Goal: Information Seeking & Learning: Learn about a topic

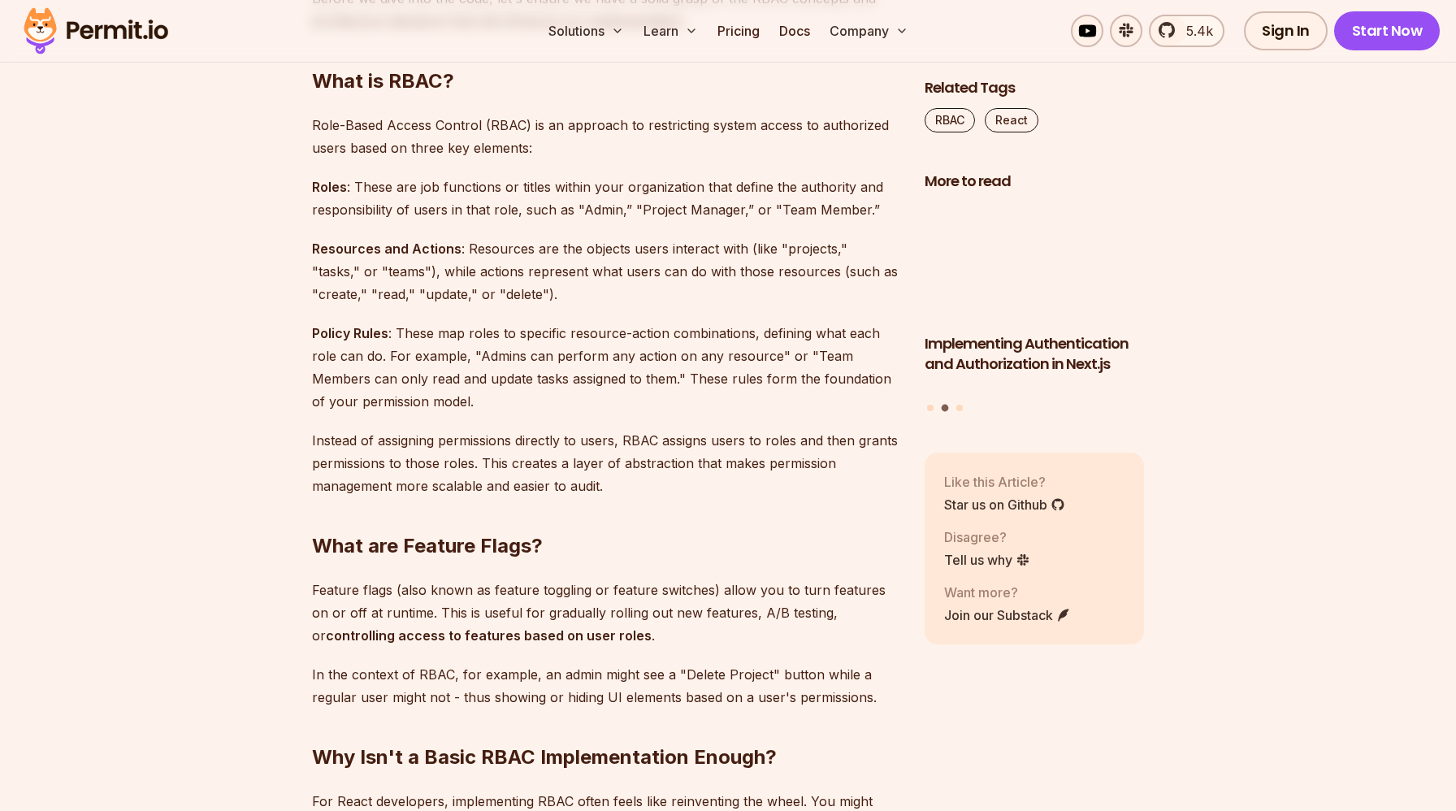
scroll to position [1464, 0]
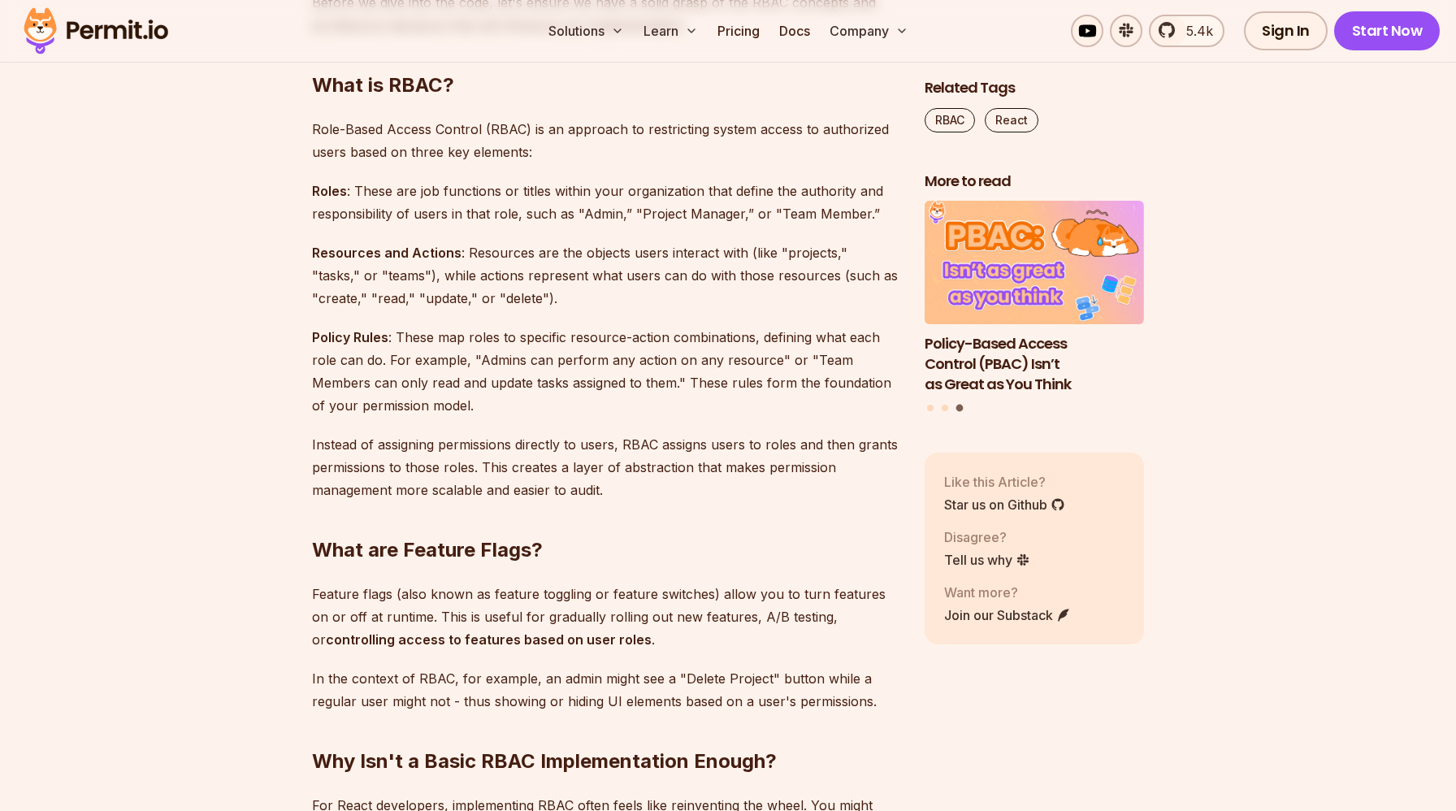
click at [628, 118] on p "Role-Based Access Control (RBAC) is an approach to restricting system access to…" at bounding box center [605, 141] width 587 height 46
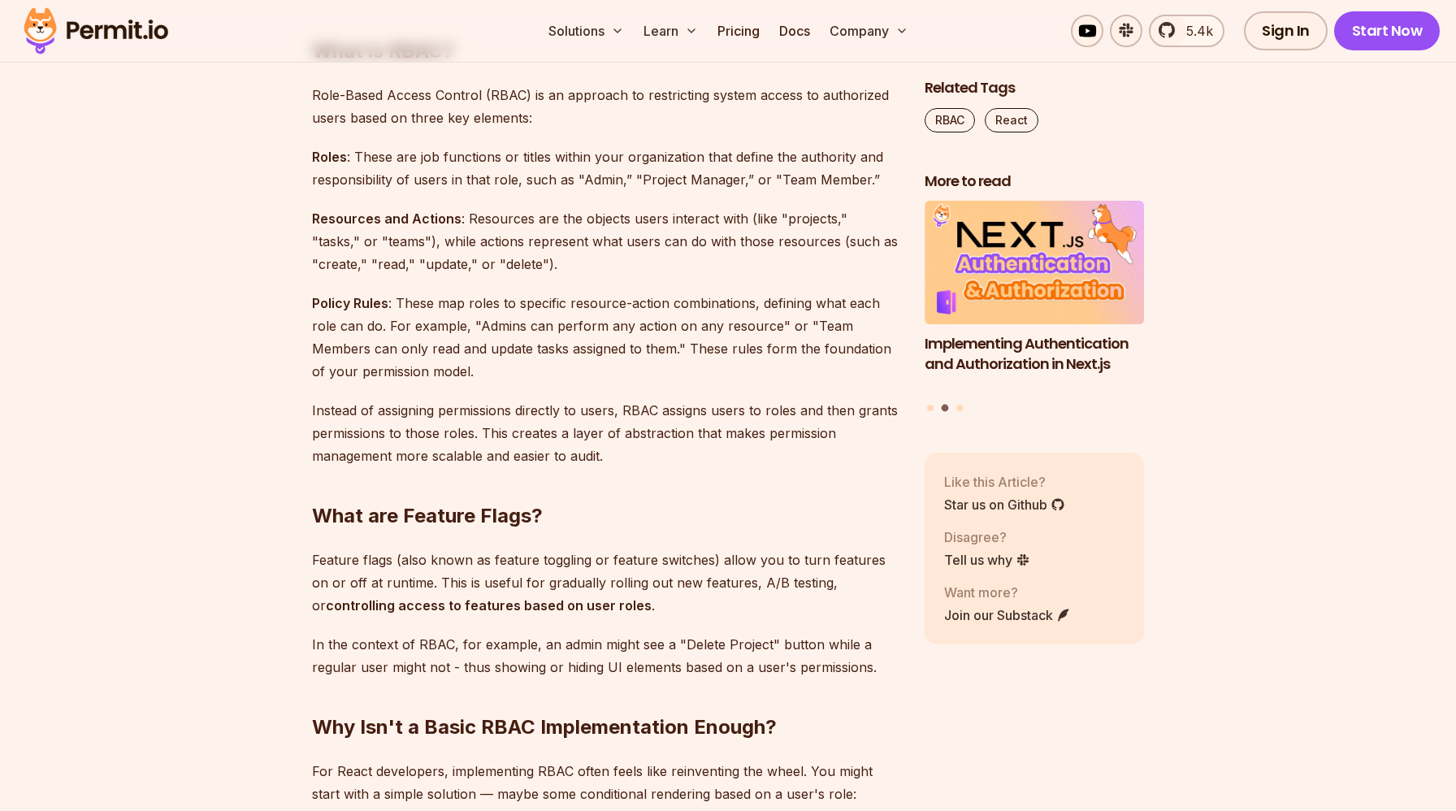
scroll to position [1497, 0]
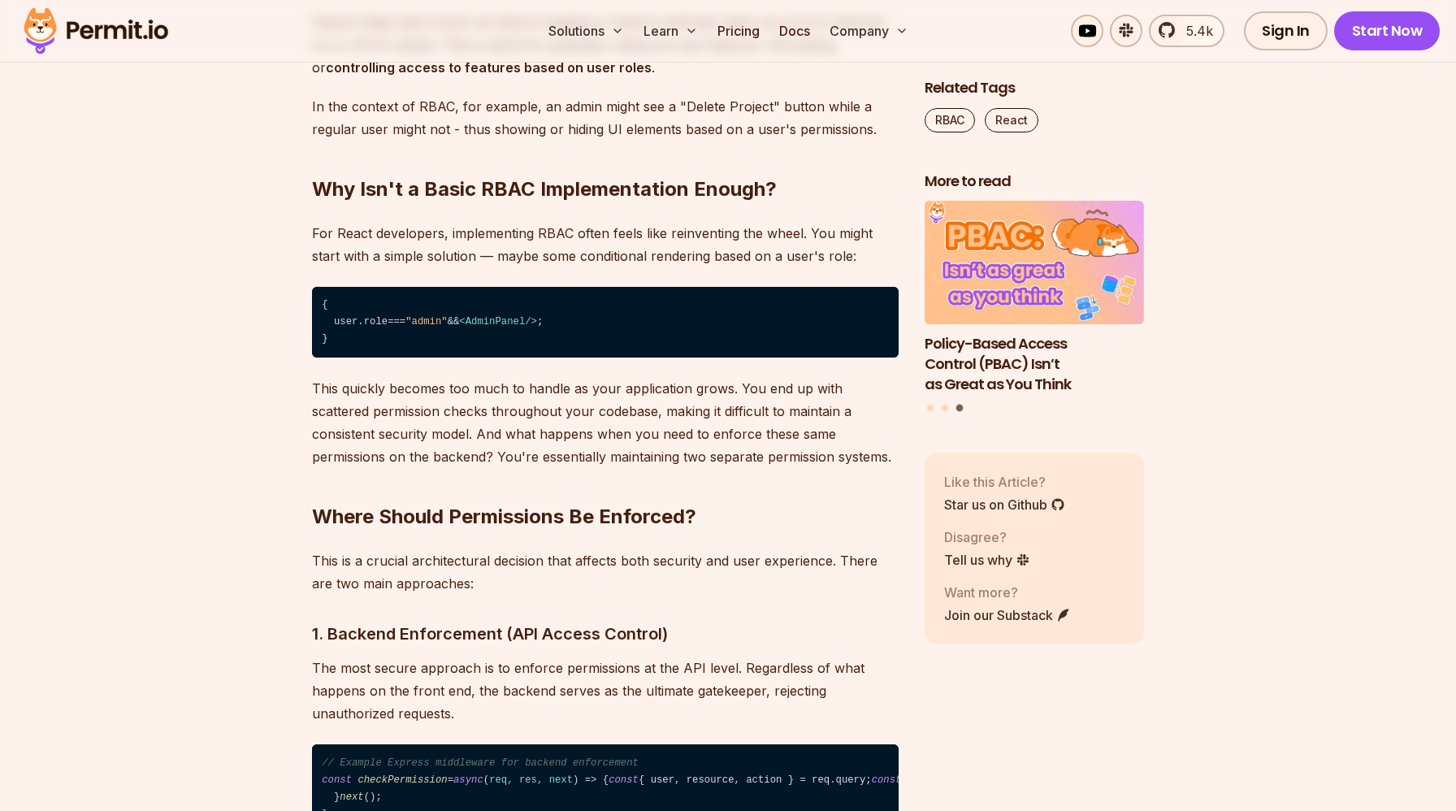
scroll to position [2037, 0]
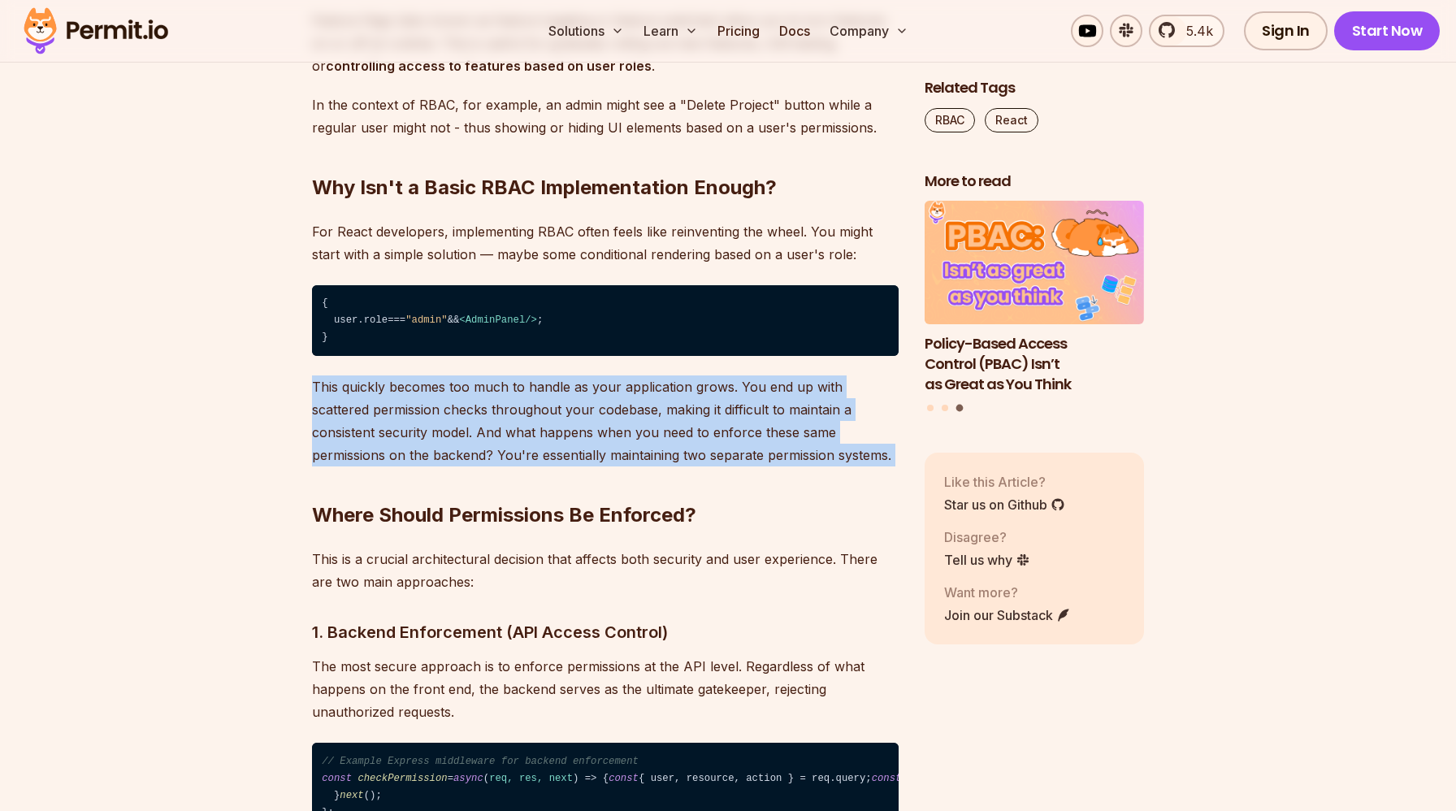
drag, startPoint x: 314, startPoint y: 382, endPoint x: 783, endPoint y: 449, distance: 473.7
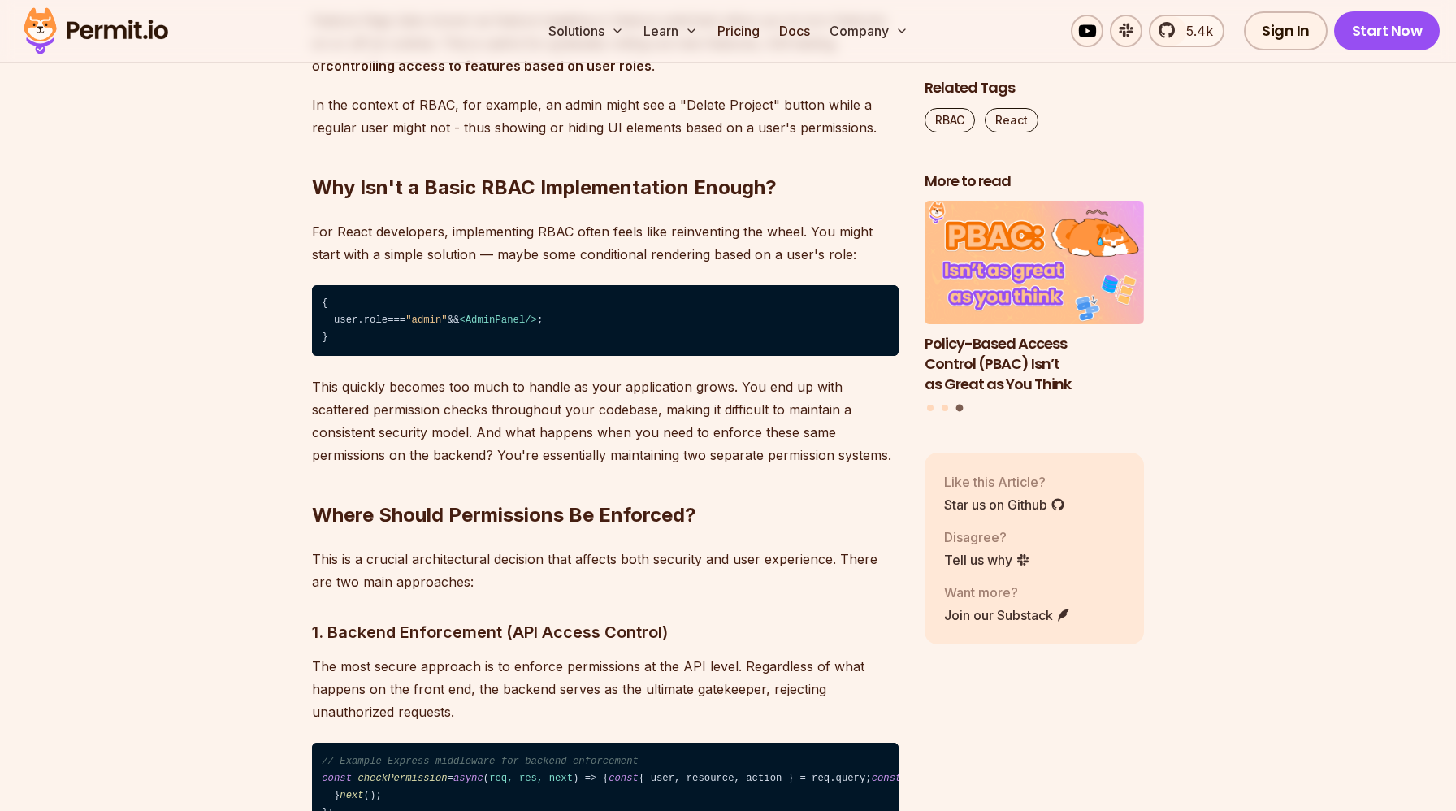
click at [756, 426] on p "This quickly becomes too much to handle as your application grows. You end up w…" at bounding box center [605, 420] width 587 height 91
click at [774, 457] on h2 "Where Should Permissions Be Enforced?" at bounding box center [605, 482] width 587 height 91
click at [770, 456] on p "This quickly becomes too much to handle as your application grows. You end up w…" at bounding box center [605, 420] width 587 height 91
click at [703, 419] on p "This quickly becomes too much to handle as your application grows. You end up w…" at bounding box center [605, 420] width 587 height 91
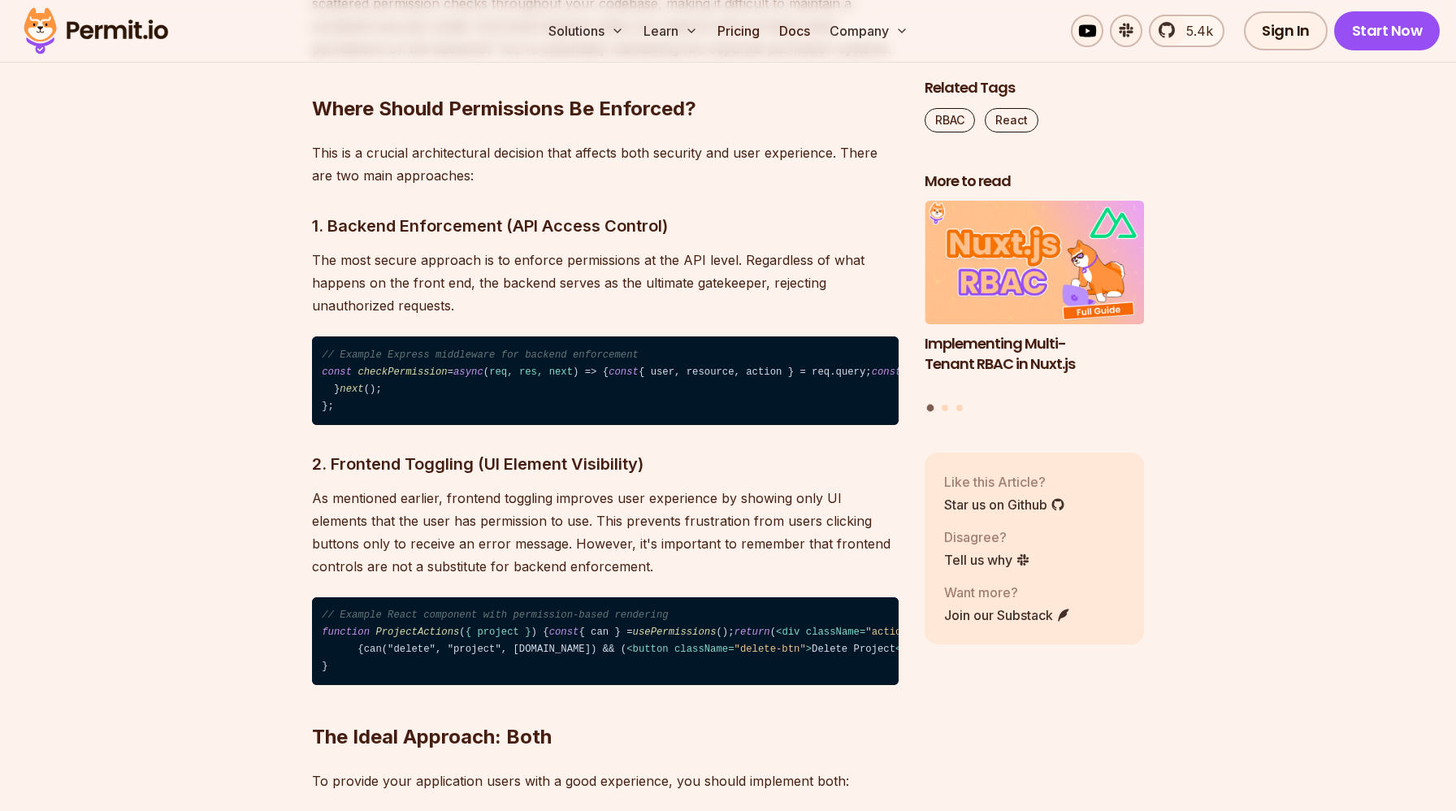
scroll to position [2424, 0]
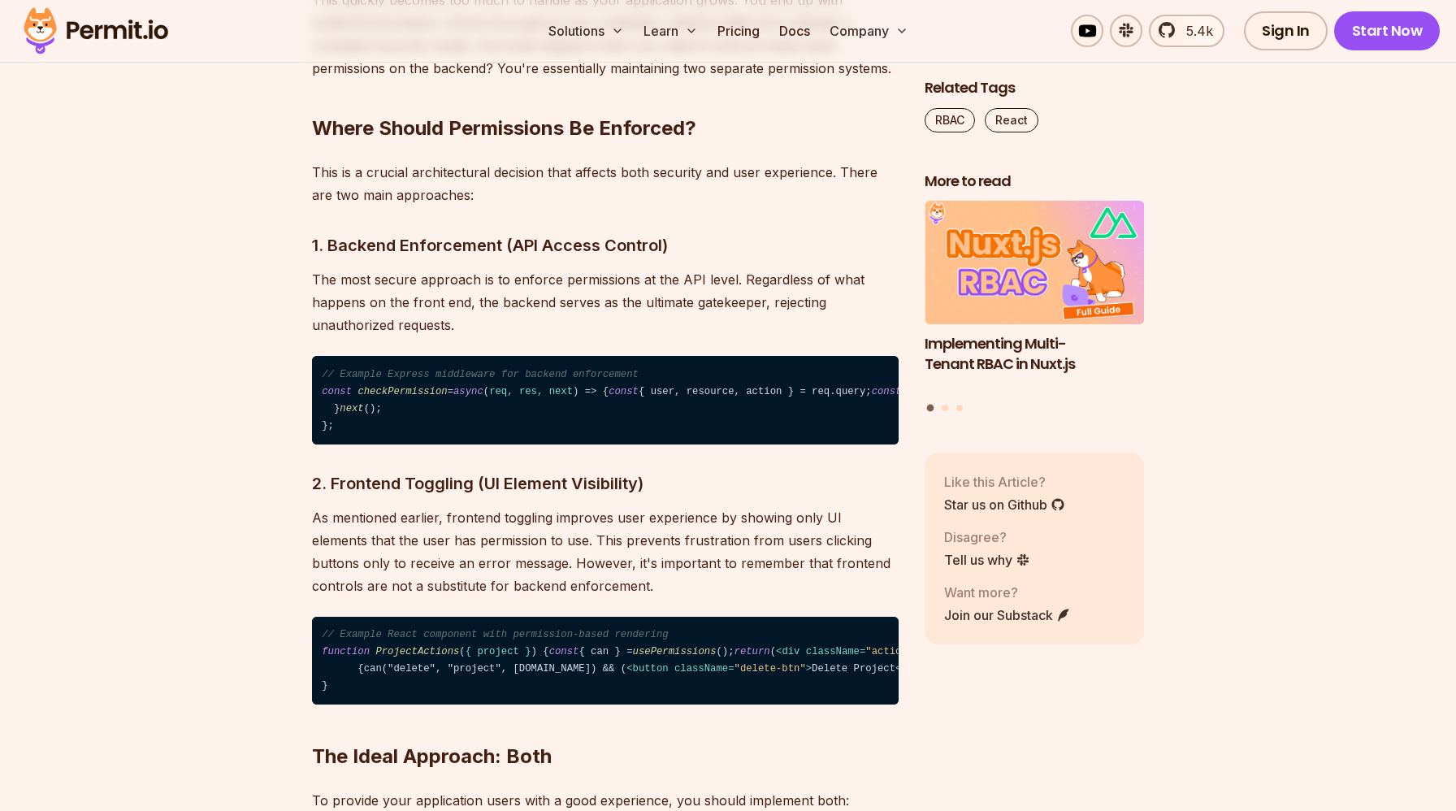
click at [635, 163] on p "This is a crucial architectural decision that affects both security and user ex…" at bounding box center [605, 184] width 587 height 46
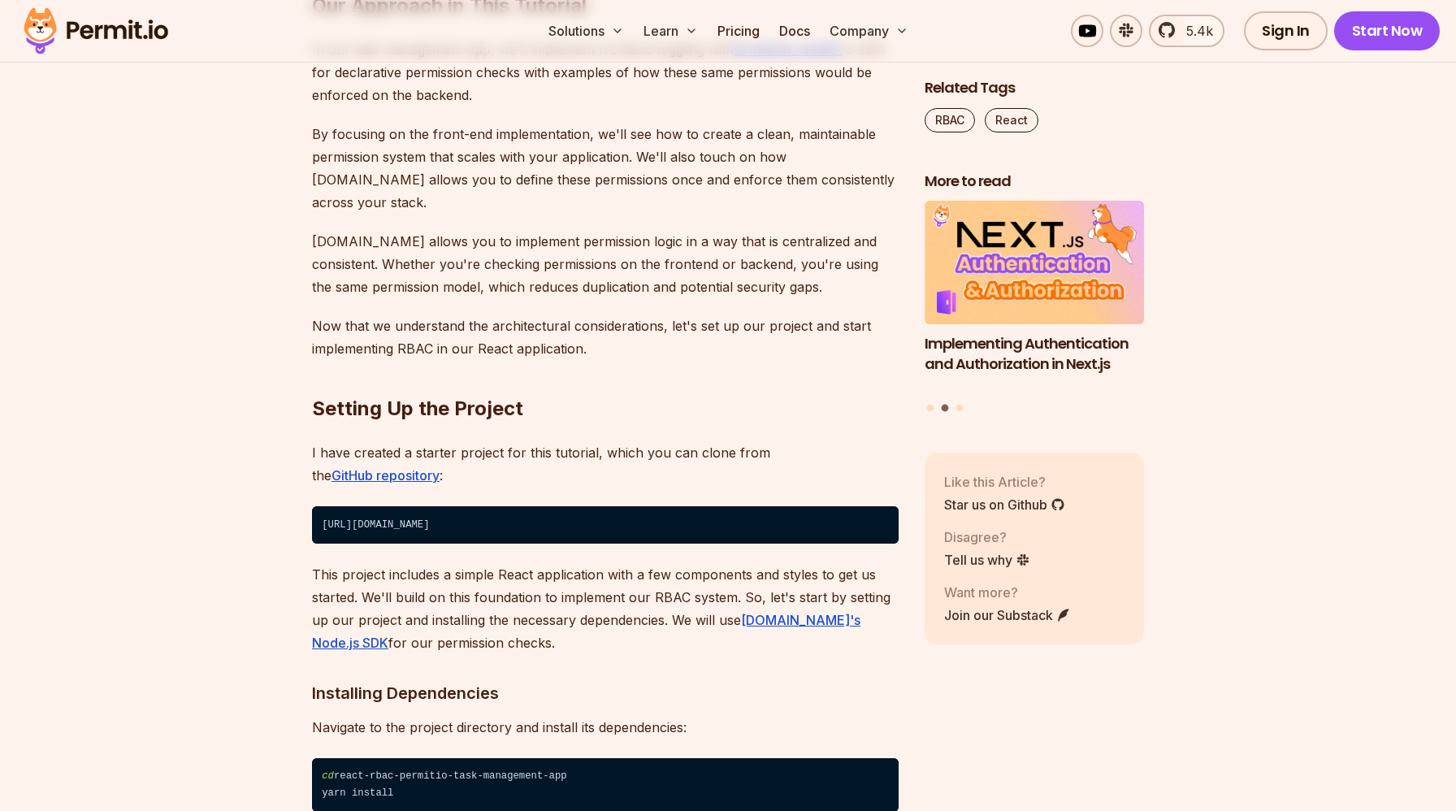
scroll to position [3458, 0]
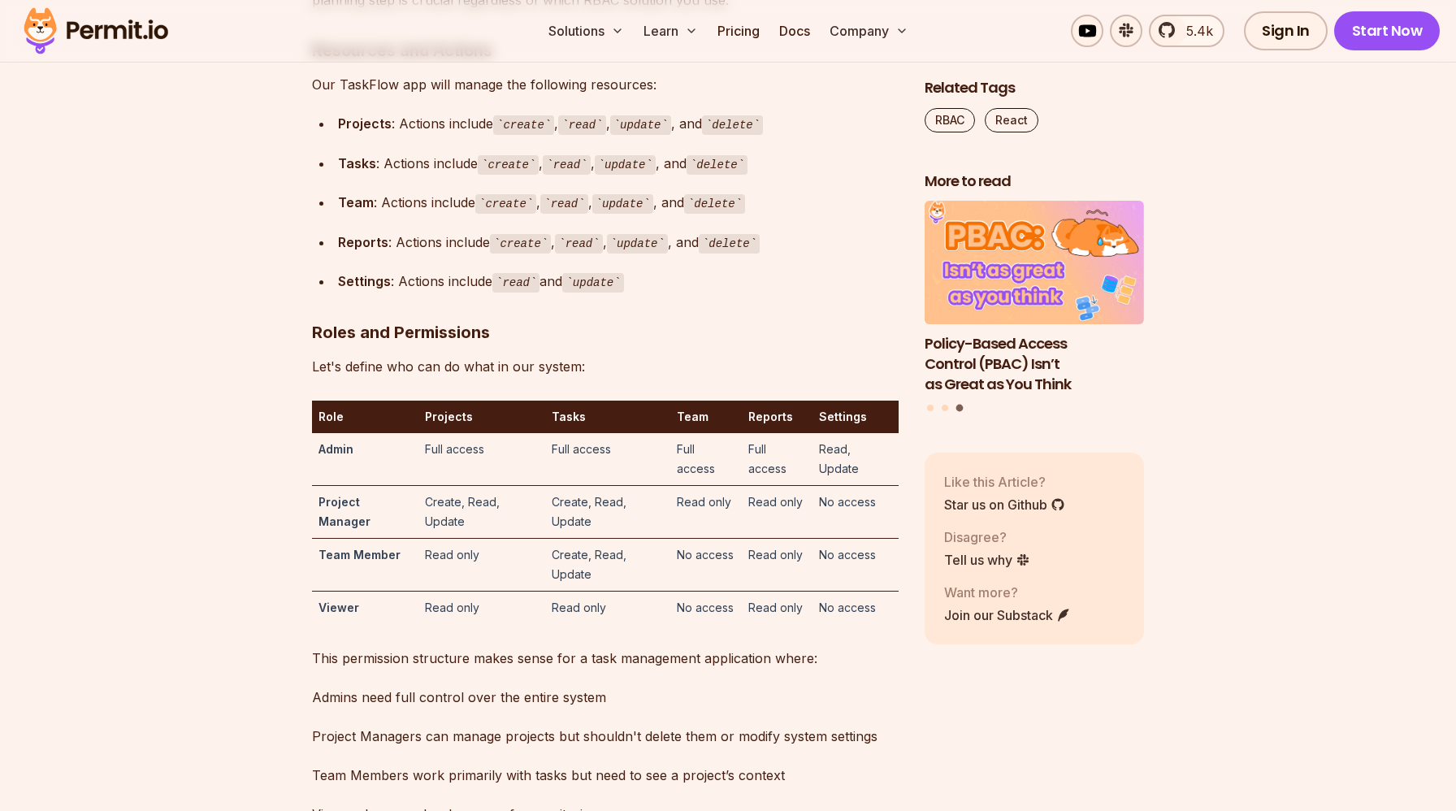
scroll to position [4549, 0]
